Goal: Information Seeking & Learning: Understand process/instructions

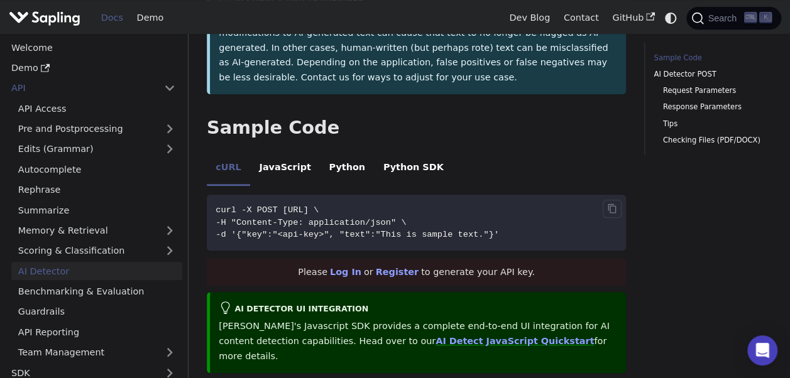
scroll to position [272, 0]
click at [292, 157] on li "JavaScript" at bounding box center [285, 169] width 70 height 35
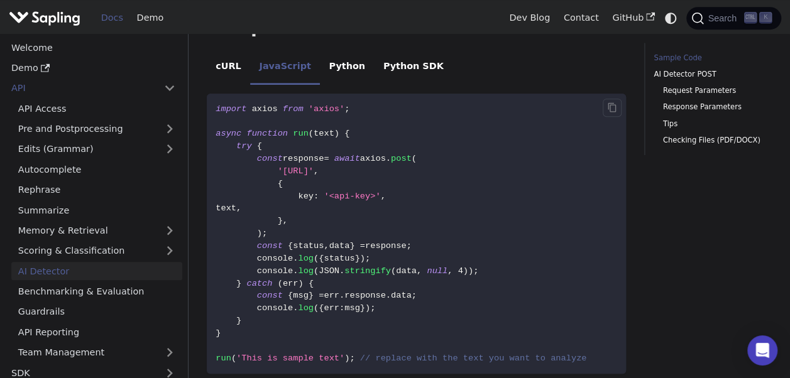
scroll to position [374, 0]
click at [314, 166] on span "'https://api.sapling.ai/api/v1/aidetect'" at bounding box center [296, 170] width 36 height 9
copy span "sapling"
click at [607, 102] on icon "Copy code to clipboard" at bounding box center [612, 107] width 10 height 10
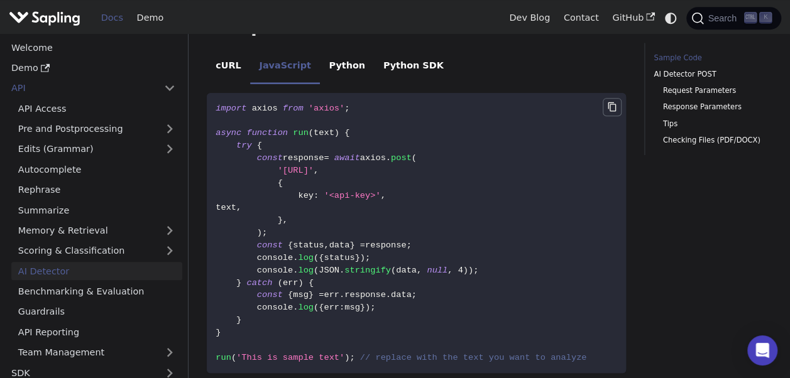
copy span "sapling"
click at [339, 57] on li "Python" at bounding box center [347, 66] width 54 height 35
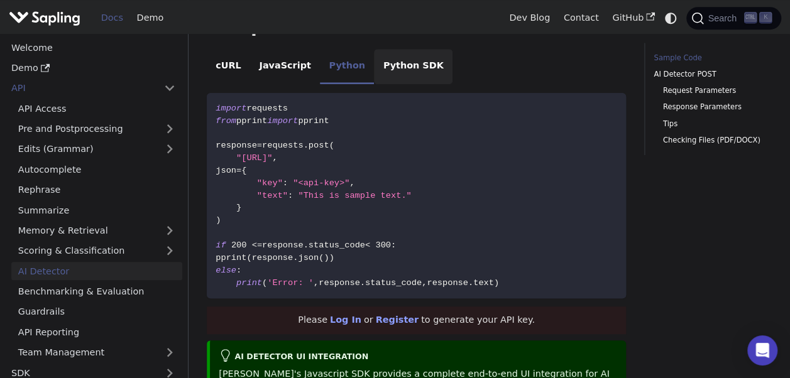
click at [394, 54] on li "Python SDK" at bounding box center [413, 66] width 79 height 35
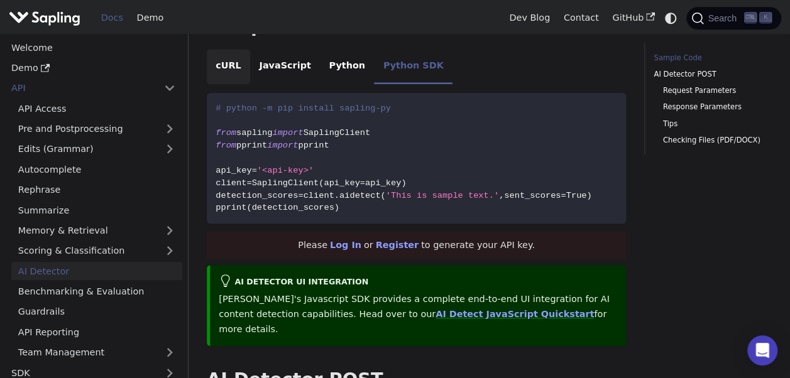
click at [229, 54] on li "cURL" at bounding box center [228, 66] width 43 height 35
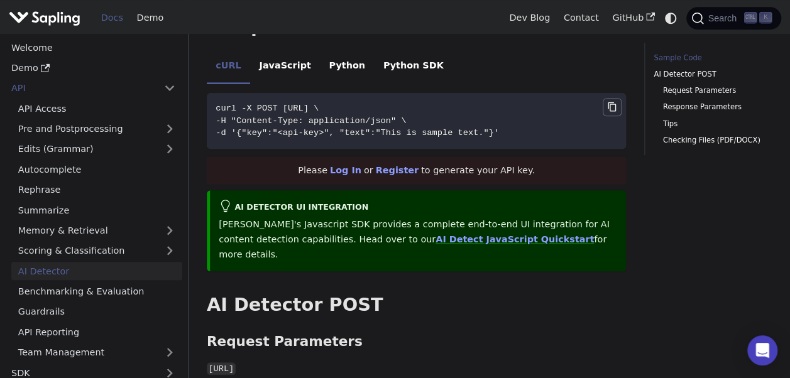
click at [614, 102] on icon "Copy code to clipboard" at bounding box center [612, 107] width 10 height 10
click at [610, 102] on icon "Copy code to clipboard" at bounding box center [612, 106] width 8 height 9
click at [333, 54] on li "Python" at bounding box center [347, 66] width 54 height 35
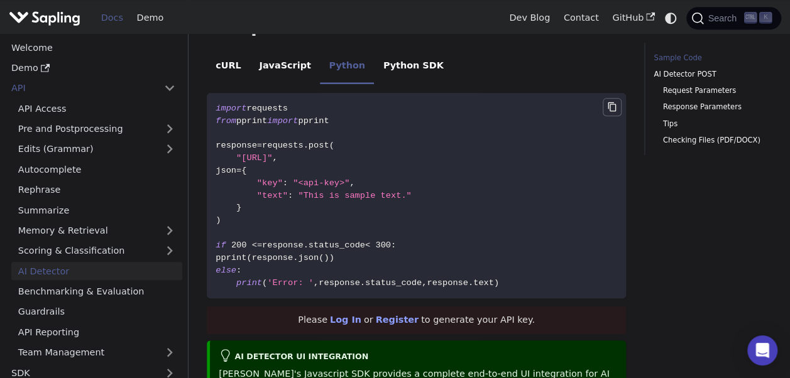
click at [611, 98] on button "Copy code to clipboard" at bounding box center [612, 107] width 19 height 19
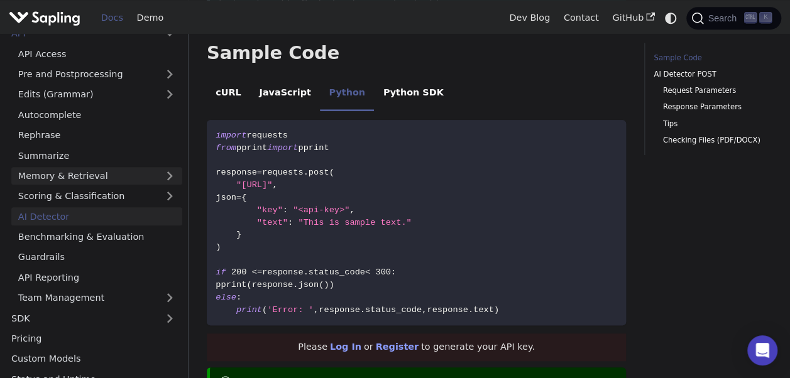
scroll to position [55, 0]
click at [113, 192] on link "Scoring & Classification" at bounding box center [96, 196] width 171 height 18
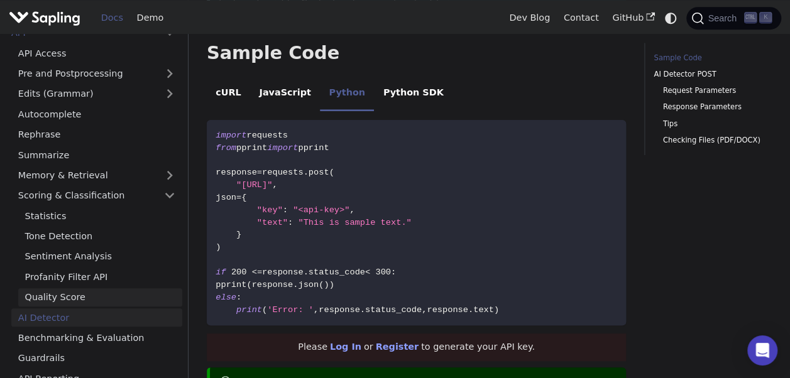
click at [77, 289] on link "Quality Score" at bounding box center [100, 298] width 164 height 18
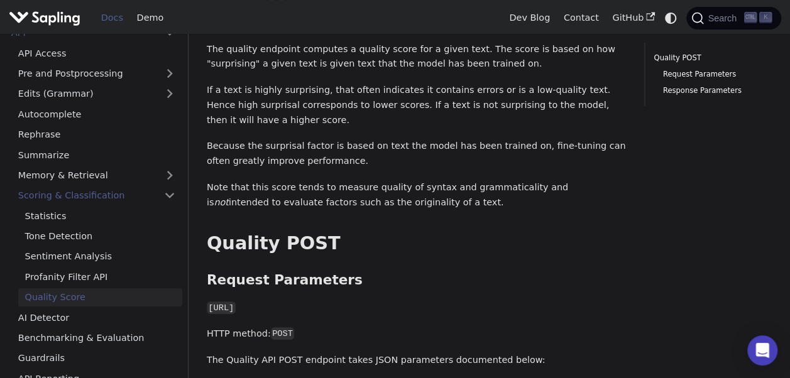
scroll to position [73, 0]
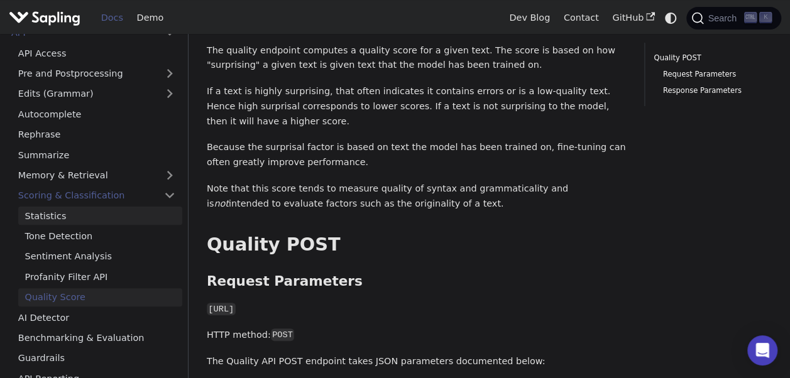
click at [78, 216] on link "Statistics" at bounding box center [100, 216] width 164 height 18
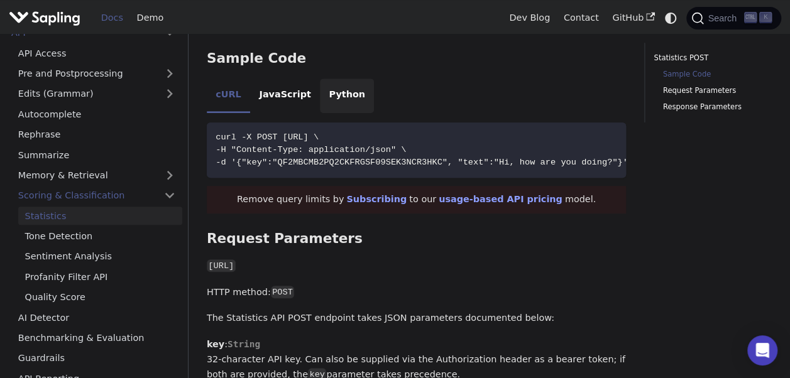
click at [327, 99] on li "Python" at bounding box center [347, 96] width 54 height 35
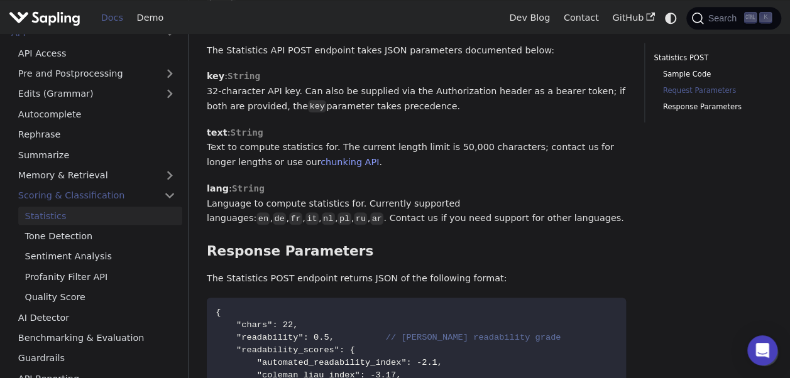
scroll to position [633, 0]
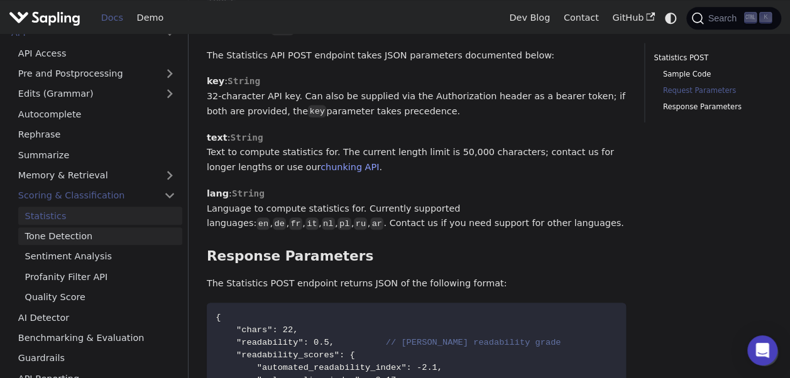
click at [72, 238] on link "Tone Detection" at bounding box center [100, 237] width 164 height 18
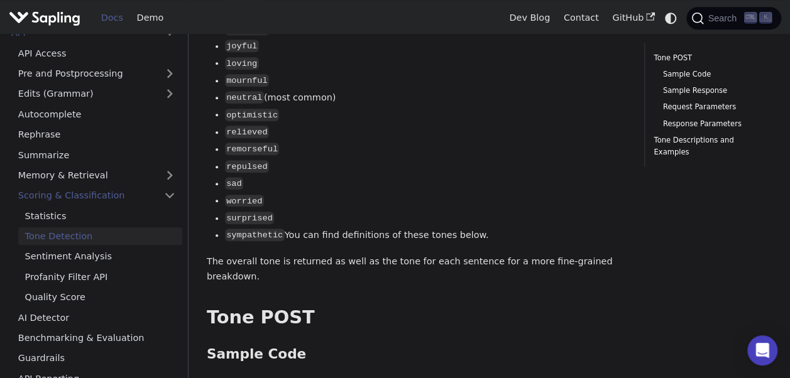
scroll to position [448, 0]
click at [83, 258] on link "Sentiment Analysis" at bounding box center [100, 257] width 164 height 18
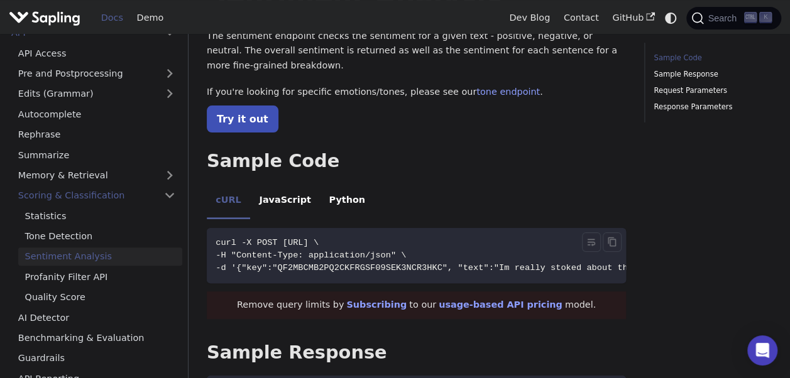
scroll to position [86, 0]
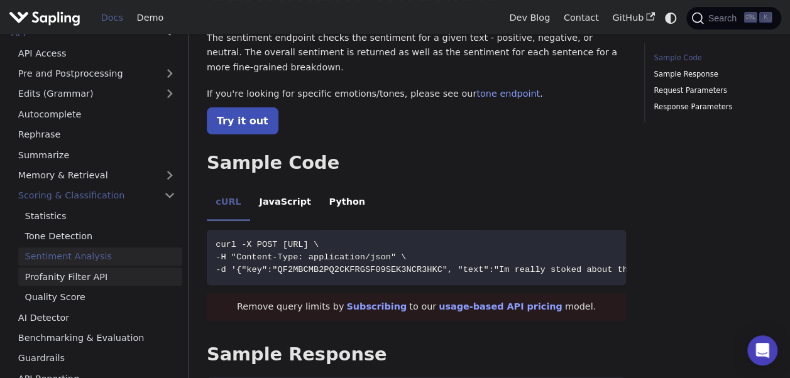
click at [65, 282] on link "Profanity Filter API" at bounding box center [100, 277] width 164 height 18
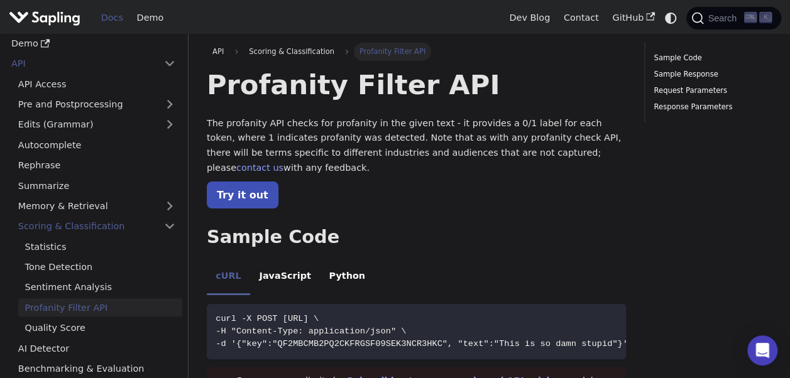
scroll to position [24, 0]
click at [97, 120] on link "Edits (Grammar)" at bounding box center [96, 125] width 171 height 18
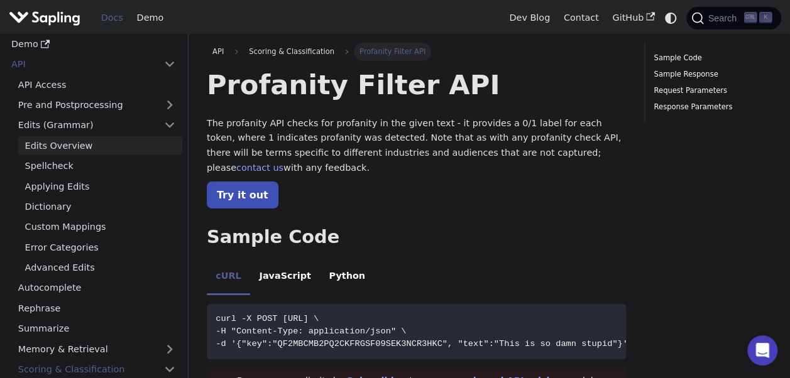
click at [106, 141] on link "Edits Overview" at bounding box center [100, 145] width 164 height 18
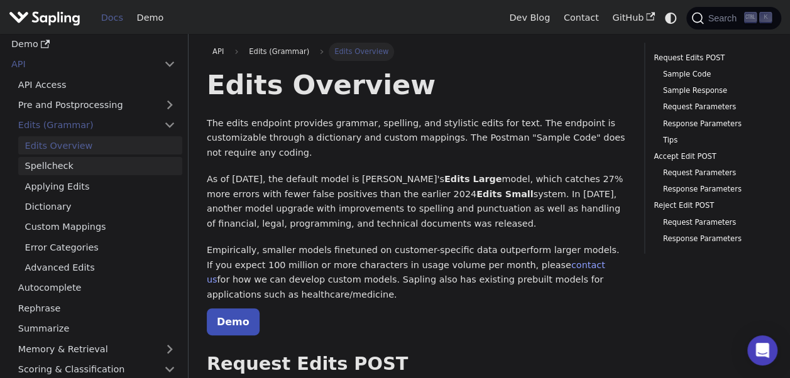
click at [108, 161] on link "Spellcheck" at bounding box center [100, 166] width 164 height 18
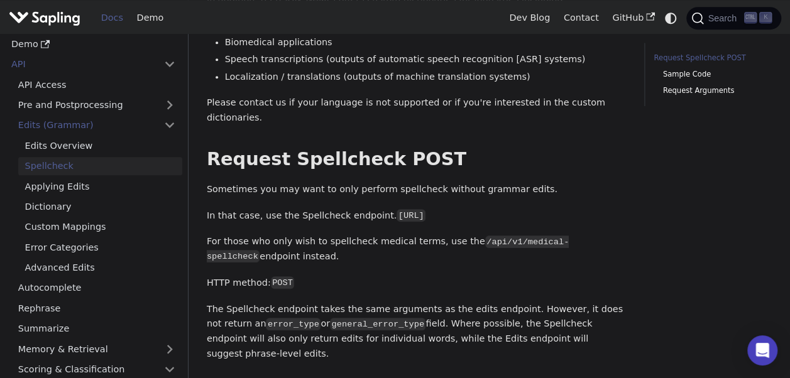
scroll to position [417, 0]
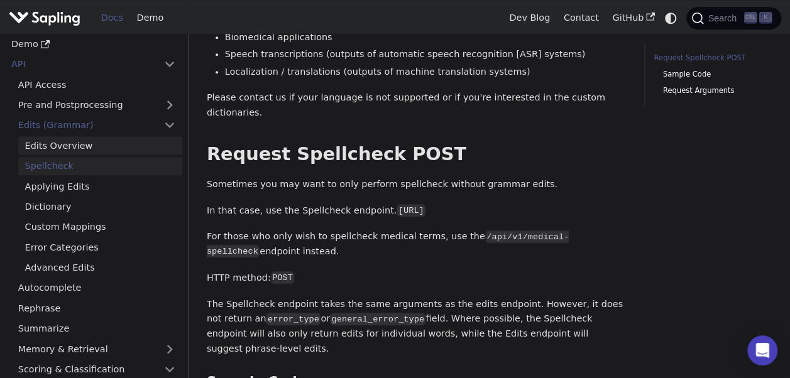
click at [136, 147] on link "Edits Overview" at bounding box center [100, 145] width 164 height 18
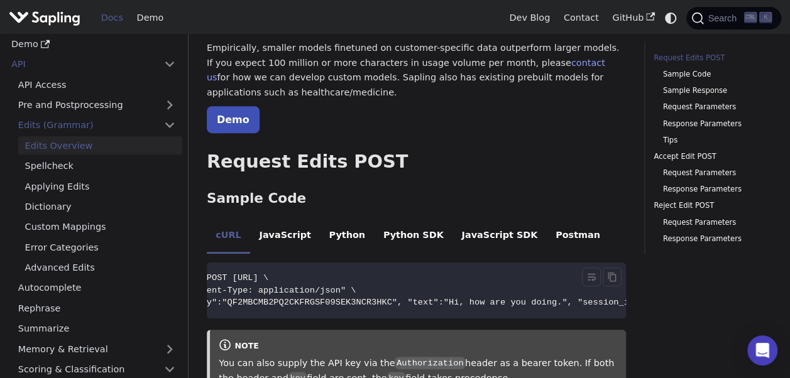
scroll to position [0, 49]
click at [335, 219] on li "Python" at bounding box center [347, 236] width 54 height 35
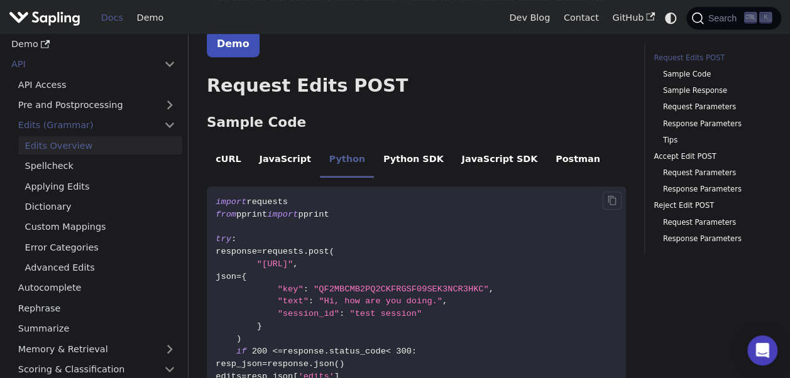
scroll to position [279, 0]
click at [617, 195] on icon "Copy code to clipboard" at bounding box center [612, 200] width 10 height 10
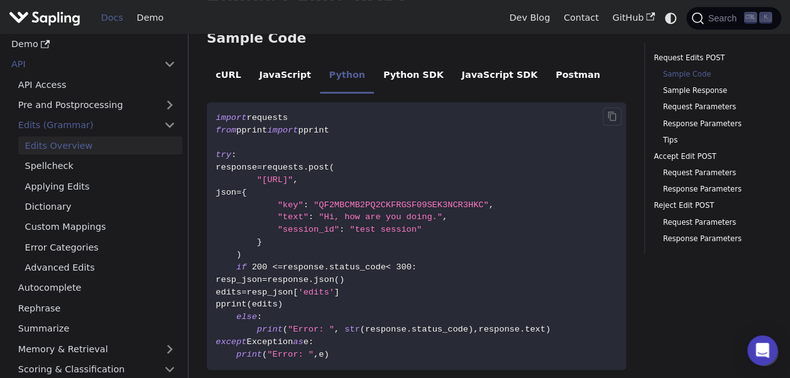
scroll to position [319, 0]
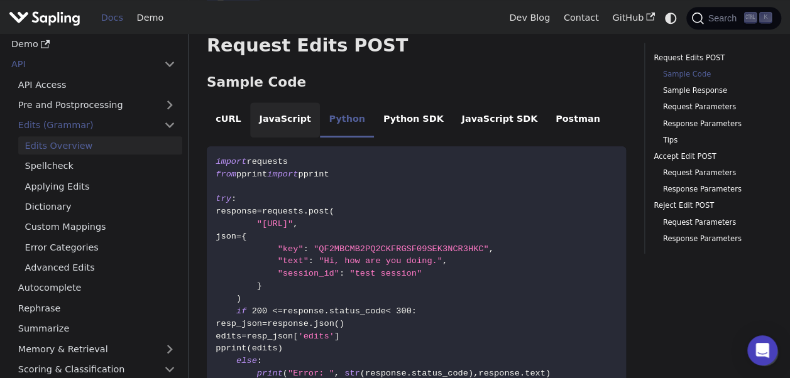
click at [284, 102] on li "JavaScript" at bounding box center [285, 119] width 70 height 35
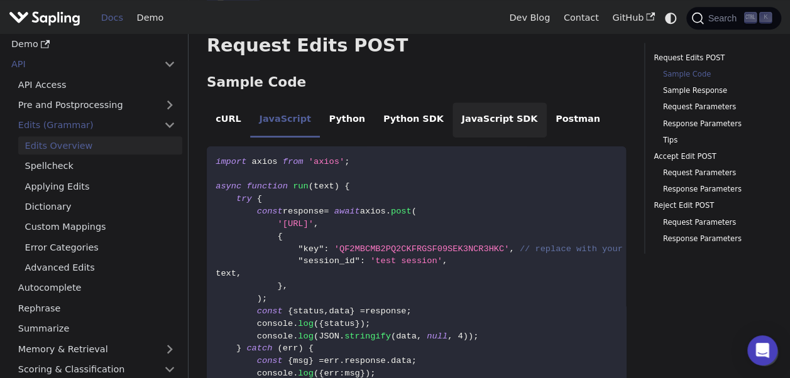
click at [477, 102] on li "JavaScript SDK" at bounding box center [500, 119] width 94 height 35
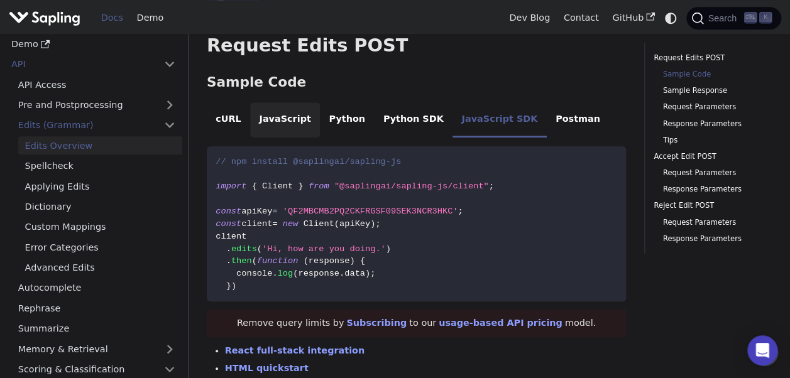
click at [288, 102] on li "JavaScript" at bounding box center [285, 119] width 70 height 35
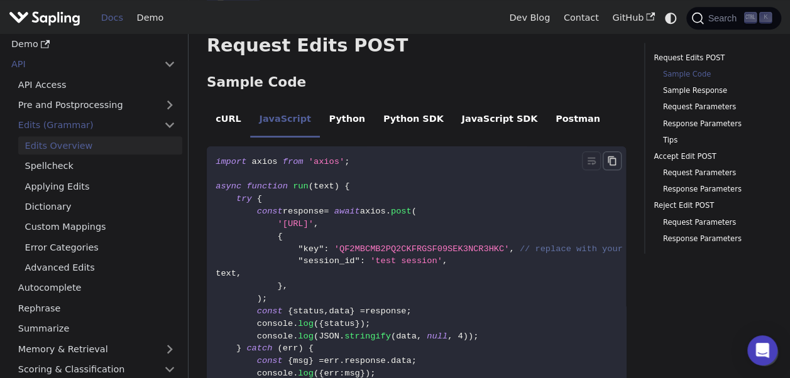
click at [607, 152] on button "Copy code to clipboard" at bounding box center [612, 161] width 19 height 19
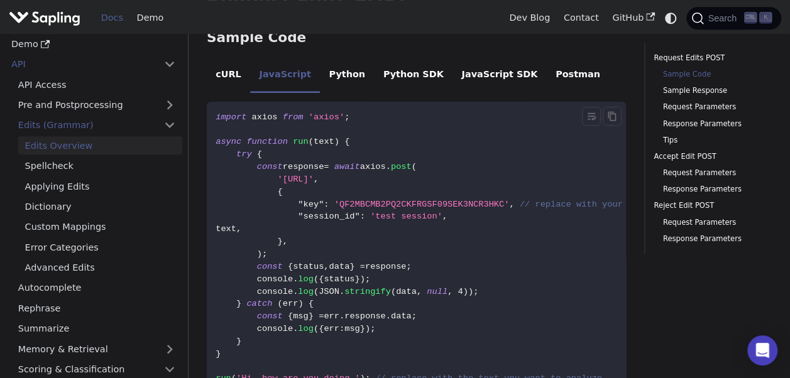
scroll to position [363, 0]
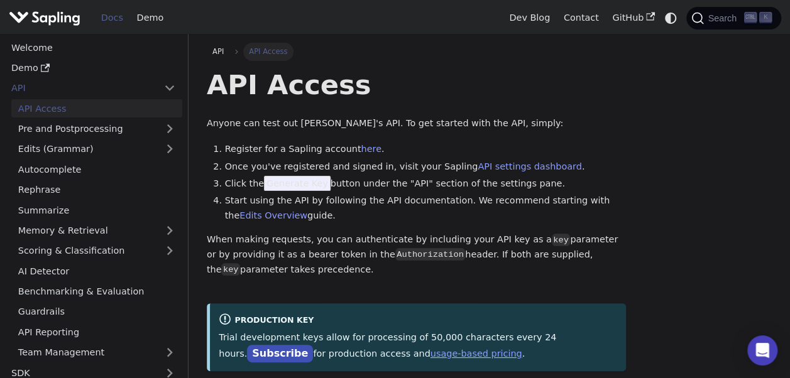
click at [297, 185] on span "Generate Key" at bounding box center [297, 183] width 67 height 15
click at [478, 167] on link "API settings dashboard" at bounding box center [530, 167] width 104 height 10
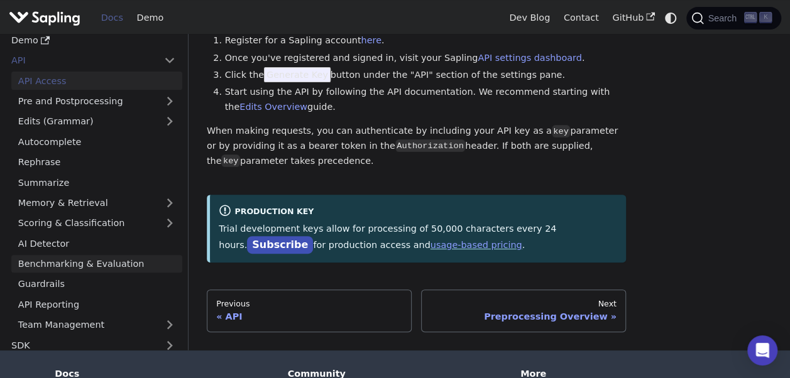
scroll to position [150, 0]
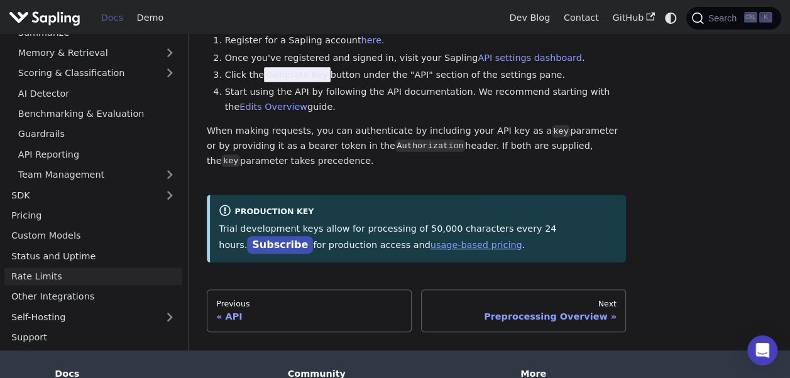
click at [63, 277] on link "Rate Limits" at bounding box center [93, 276] width 178 height 18
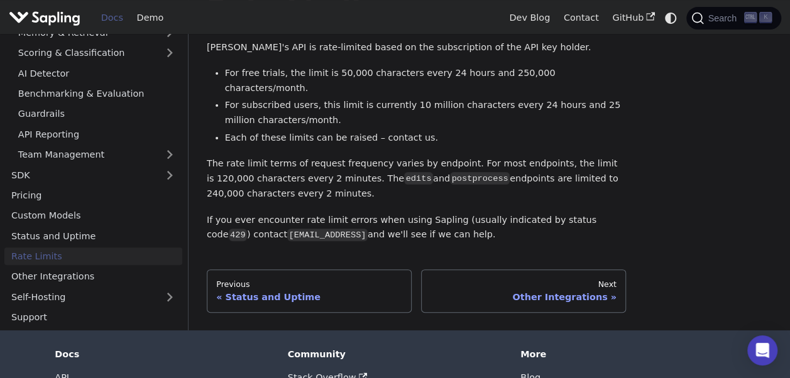
scroll to position [77, 0]
